Goal: Check status: Check status

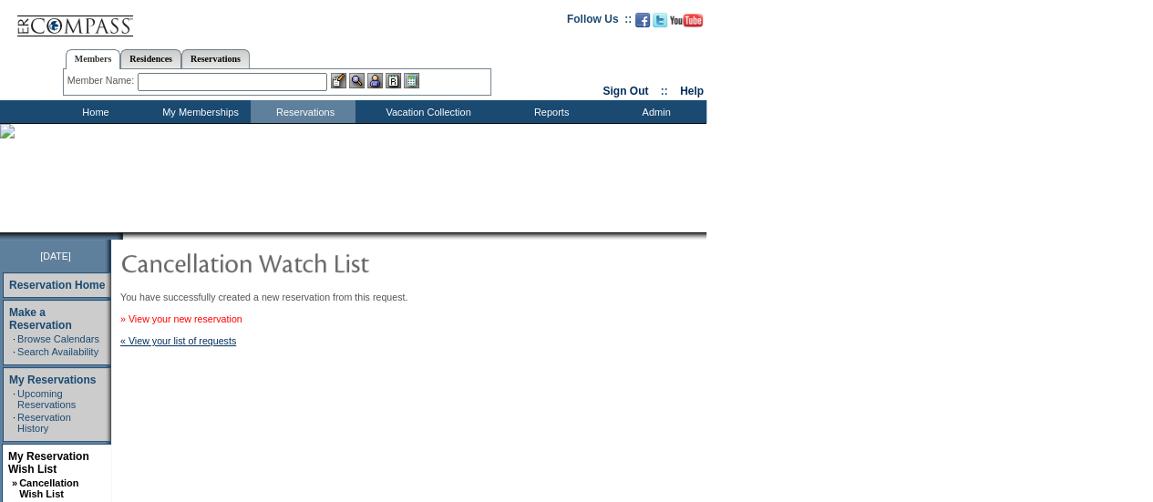
click at [241, 323] on link "» View your new reservation" at bounding box center [181, 319] width 122 height 11
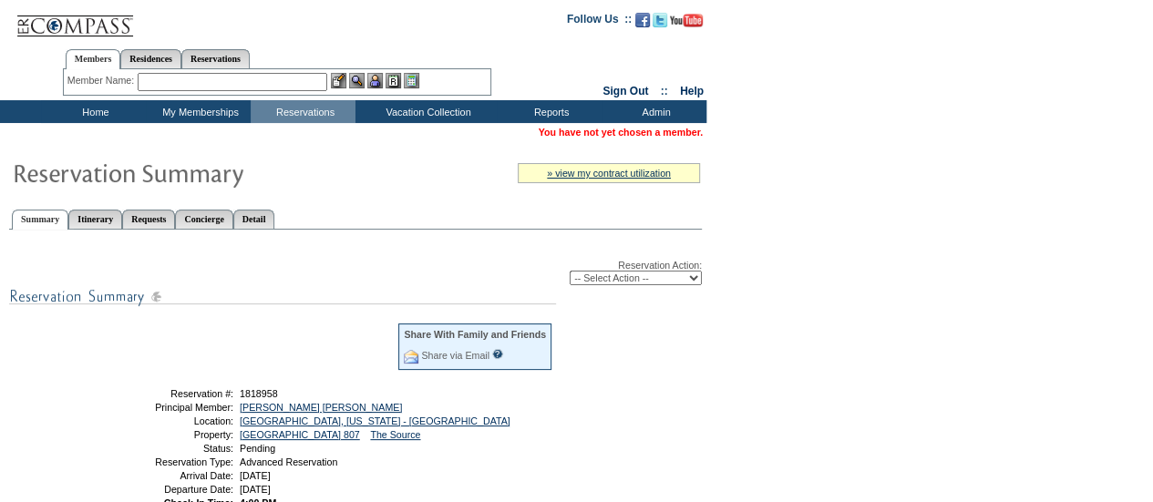
click at [383, 186] on td at bounding box center [237, 173] width 463 height 38
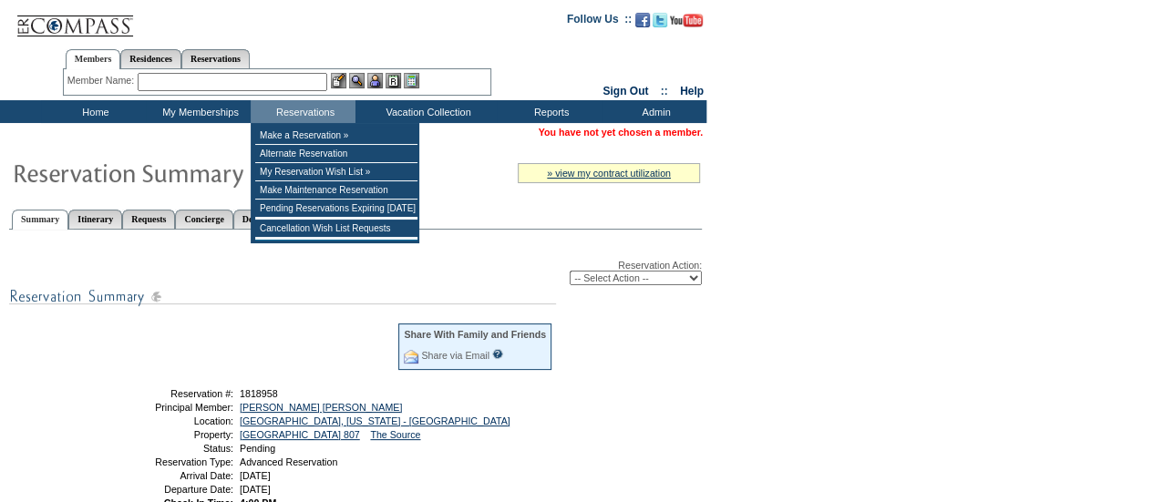
click at [257, 85] on input "text" at bounding box center [233, 82] width 190 height 18
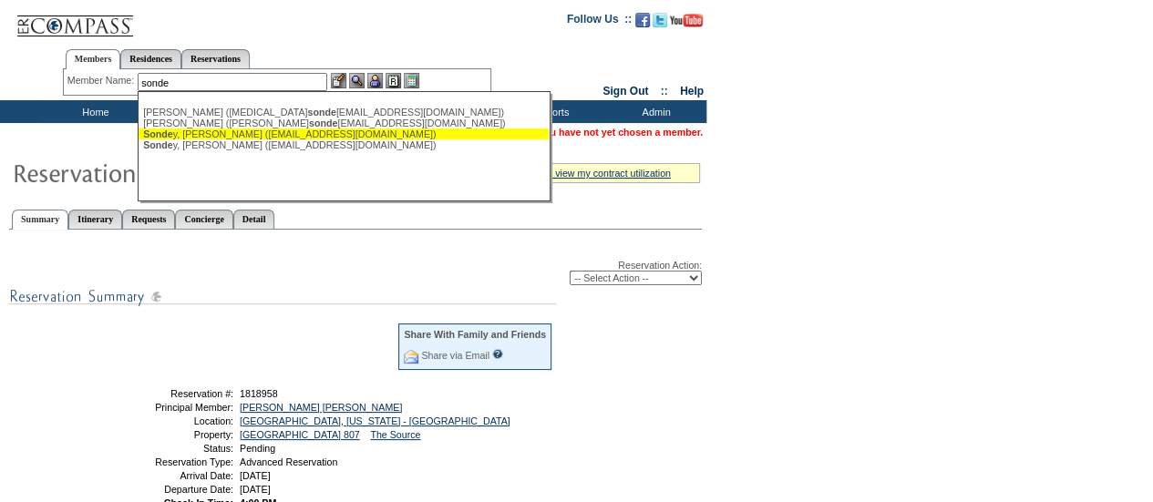
click at [232, 138] on div "Sonde y, Brian (bsondey@trtn.com)" at bounding box center [343, 134] width 401 height 11
type input "Sondey, Brian (bsondey@trtn.com)"
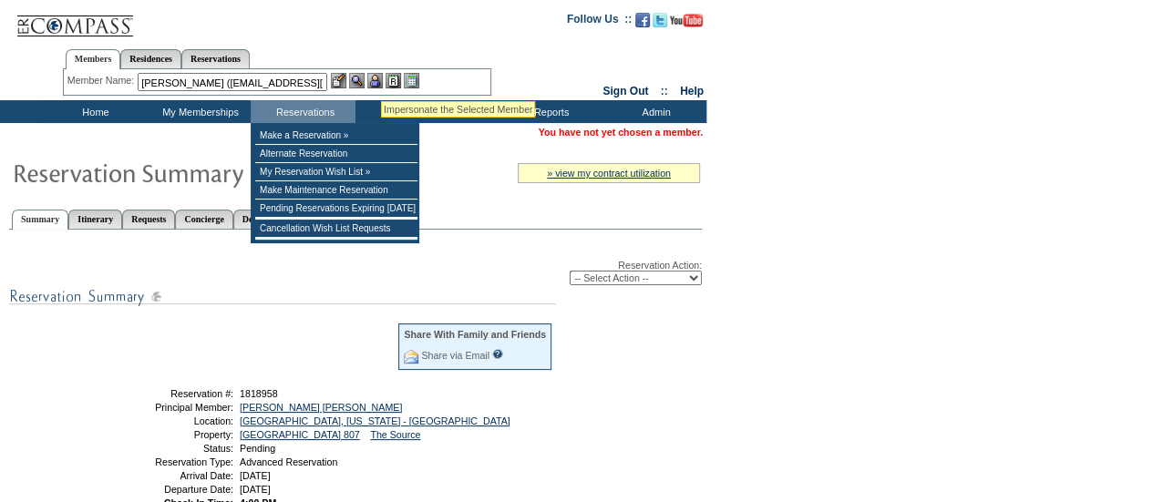
click at [381, 80] on img at bounding box center [374, 80] width 15 height 15
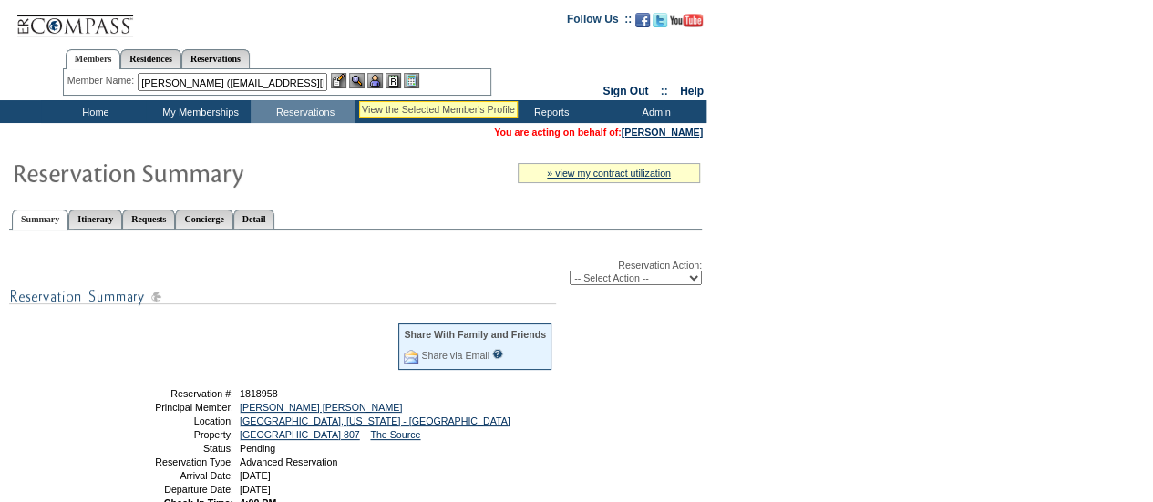
click at [356, 78] on img at bounding box center [356, 80] width 15 height 15
